Goal: Connect with others: Connect with others

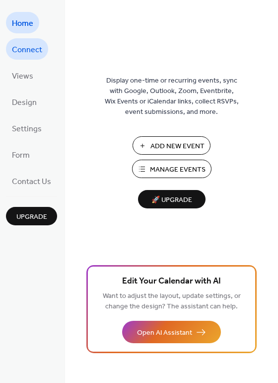
click at [34, 50] on span "Connect" at bounding box center [27, 49] width 30 height 15
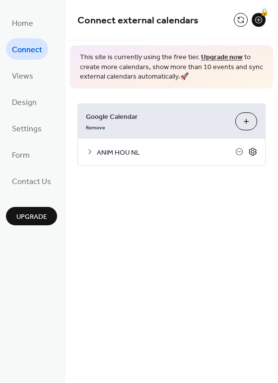
click at [251, 152] on icon at bounding box center [252, 151] width 3 height 3
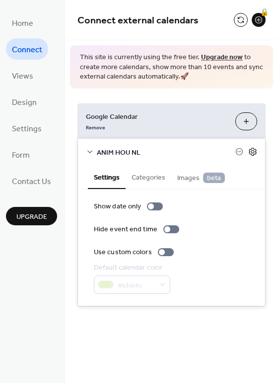
click at [254, 152] on icon at bounding box center [252, 151] width 3 height 3
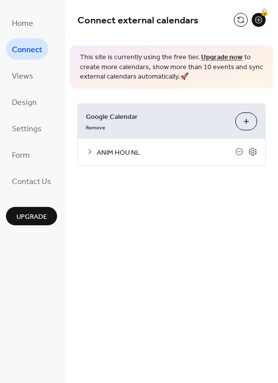
click at [251, 125] on button "Choose Calendars" at bounding box center [246, 121] width 22 height 18
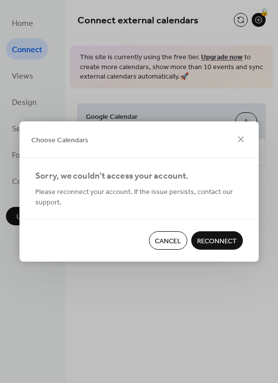
click at [157, 242] on span "Cancel" at bounding box center [168, 241] width 26 height 10
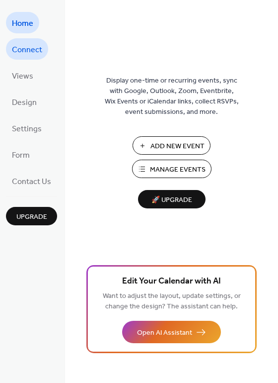
click at [24, 52] on span "Connect" at bounding box center [27, 49] width 30 height 15
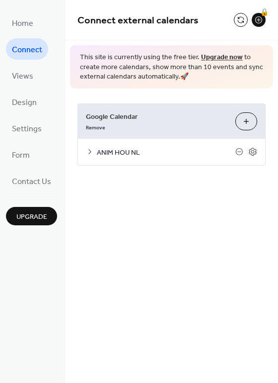
click at [248, 123] on button "Choose Calendars" at bounding box center [246, 121] width 22 height 18
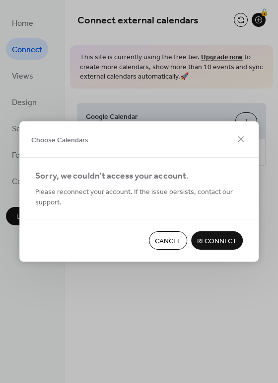
click at [221, 241] on span "Reconnect" at bounding box center [217, 241] width 40 height 10
click at [161, 247] on button "Cancel" at bounding box center [168, 240] width 38 height 18
